Goal: Task Accomplishment & Management: Manage account settings

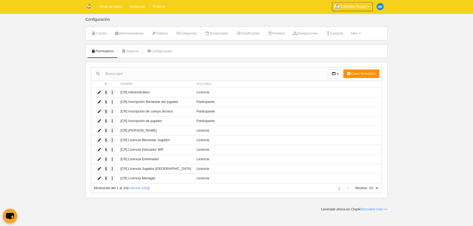
click at [349, 189] on icon at bounding box center [348, 187] width 1 height 3
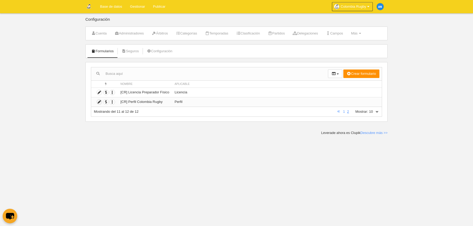
click at [99, 99] on icon at bounding box center [99, 101] width 5 height 5
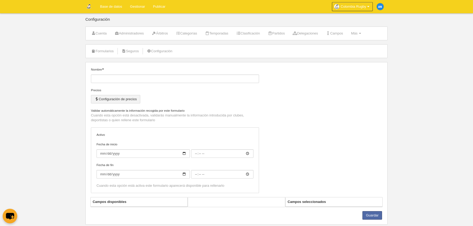
type input "[CR] Perfil Colombia Rugby"
checkbox input "true"
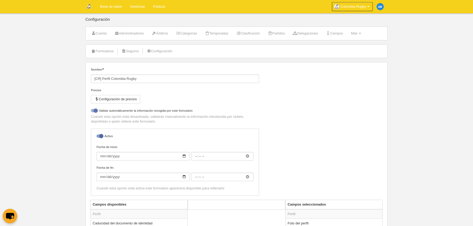
click at [96, 111] on div at bounding box center [94, 110] width 6 height 3
click at [95, 111] on input "checkbox" at bounding box center [92, 111] width 3 height 3
checkbox input "false"
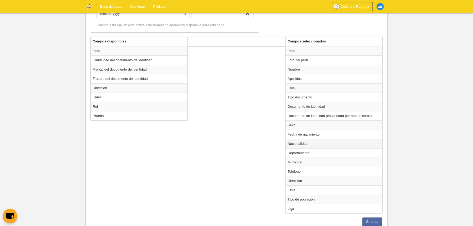
scroll to position [154, 0]
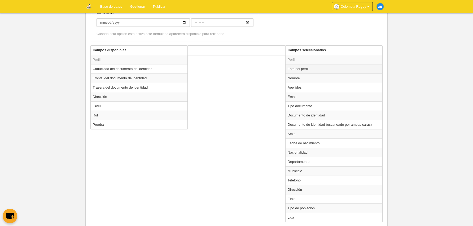
click at [326, 72] on td "Foto del perfil" at bounding box center [334, 68] width 97 height 9
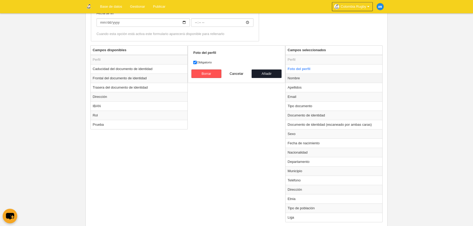
click at [326, 80] on td "Nombre" at bounding box center [334, 77] width 97 height 9
radio input "false"
click at [324, 87] on td "Apellidos" at bounding box center [334, 87] width 97 height 9
radio input "false"
click at [319, 100] on td "Email" at bounding box center [334, 96] width 97 height 9
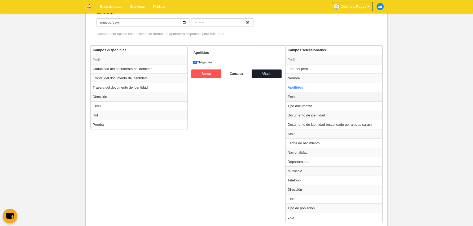
radio input "false"
click at [304, 189] on td "Dirección" at bounding box center [334, 189] width 97 height 9
radio input "false"
radio input "true"
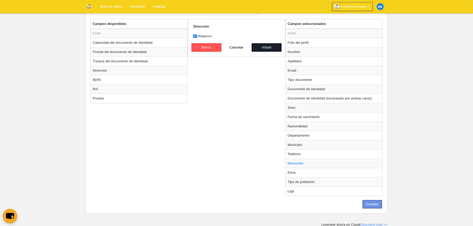
click at [368, 204] on button "Guardar" at bounding box center [373, 204] width 20 height 8
